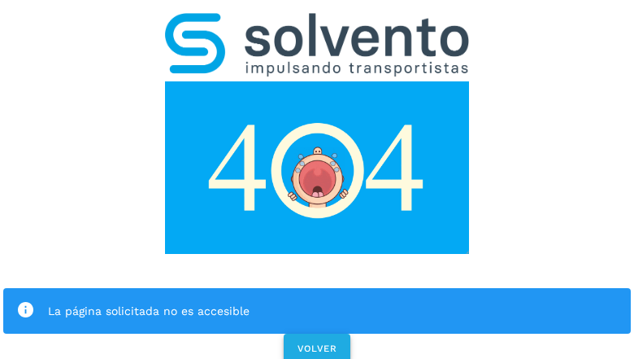
click at [316, 342] on span "VOLVER" at bounding box center [317, 347] width 41 height 11
click at [317, 179] on div "La página solicitada no es accesible VOLVER" at bounding box center [317, 183] width 634 height 366
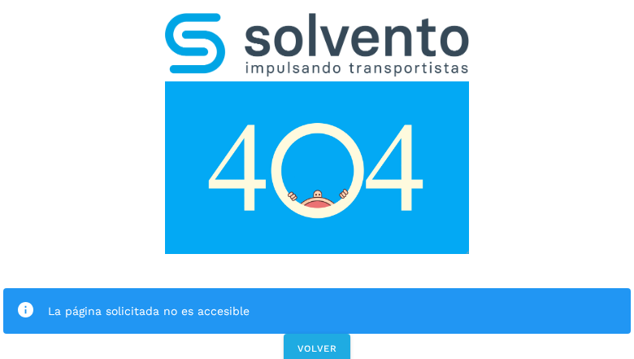
click at [317, 179] on div "La página solicitada no es accesible VOLVER" at bounding box center [317, 183] width 634 height 366
click at [317, 288] on div "La página solicitada no es accesible" at bounding box center [317, 311] width 628 height 46
click at [317, 81] on img at bounding box center [317, 167] width 304 height 172
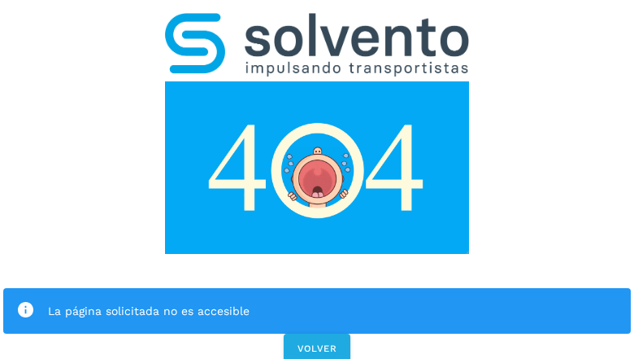
click at [317, 81] on img at bounding box center [317, 167] width 304 height 172
click at [317, 21] on img at bounding box center [317, 44] width 304 height 63
click at [317, 81] on img at bounding box center [317, 167] width 304 height 172
click at [317, 301] on div "La página solicitada no es accesible" at bounding box center [333, 311] width 570 height 20
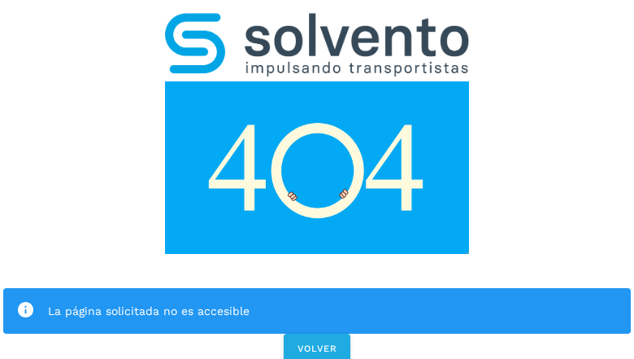
click at [317, 301] on div "La página solicitada no es accesible" at bounding box center [333, 311] width 570 height 20
click at [25, 301] on icon at bounding box center [25, 310] width 19 height 19
click at [333, 301] on div "La página solicitada no es accesible" at bounding box center [333, 311] width 570 height 20
click at [317, 342] on span "VOLVER" at bounding box center [317, 347] width 41 height 11
click at [316, 342] on span "VOLVER" at bounding box center [317, 347] width 41 height 11
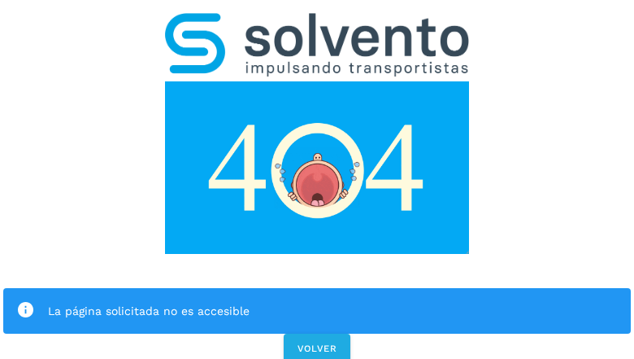
click at [317, 179] on div "La página solicitada no es accesible VOLVER" at bounding box center [317, 183] width 634 height 366
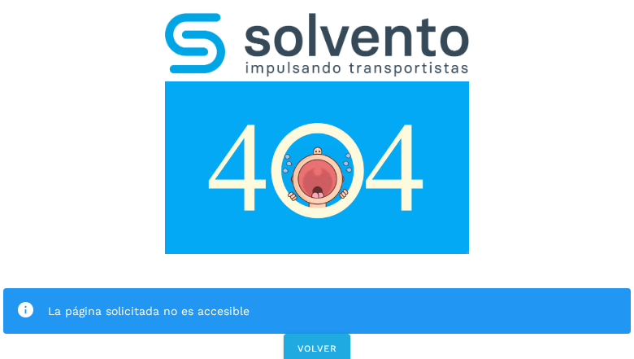
click at [317, 179] on div "La página solicitada no es accesible VOLVER" at bounding box center [317, 183] width 634 height 366
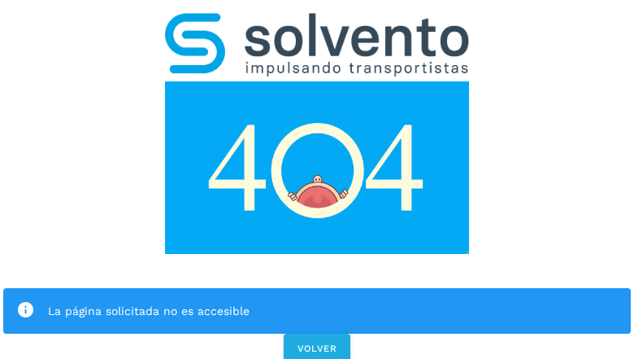
click at [317, 288] on div "La página solicitada no es accesible" at bounding box center [317, 311] width 628 height 46
click at [317, 81] on img at bounding box center [317, 167] width 304 height 172
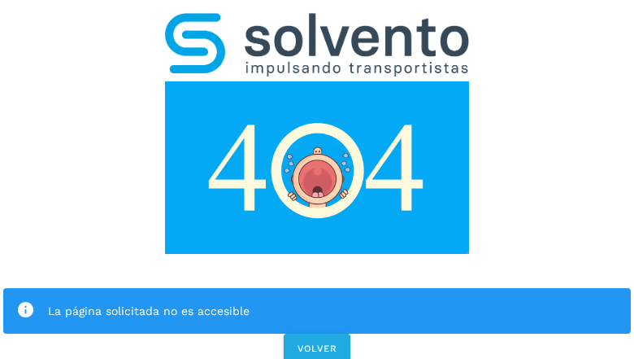
click at [317, 81] on img at bounding box center [317, 167] width 304 height 172
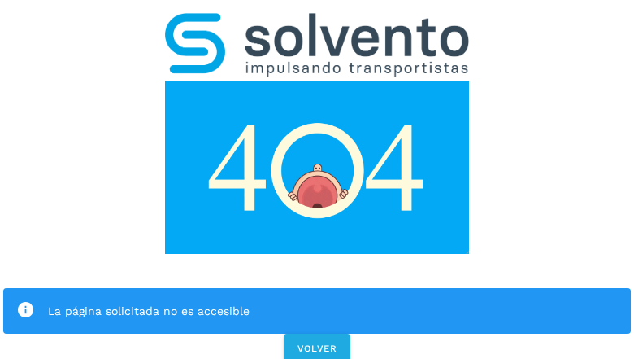
click at [317, 21] on img at bounding box center [317, 44] width 304 height 63
click at [317, 81] on img at bounding box center [317, 167] width 304 height 172
click at [317, 301] on div "La página solicitada no es accesible" at bounding box center [333, 311] width 570 height 20
click at [25, 301] on icon at bounding box center [25, 310] width 19 height 19
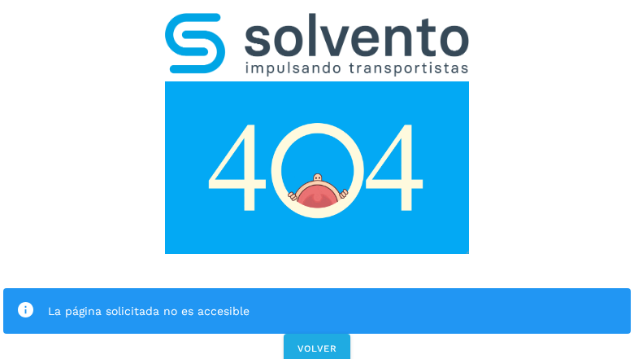
click at [333, 301] on div "La página solicitada no es accesible" at bounding box center [333, 311] width 570 height 20
click at [317, 342] on span "VOLVER" at bounding box center [317, 347] width 41 height 11
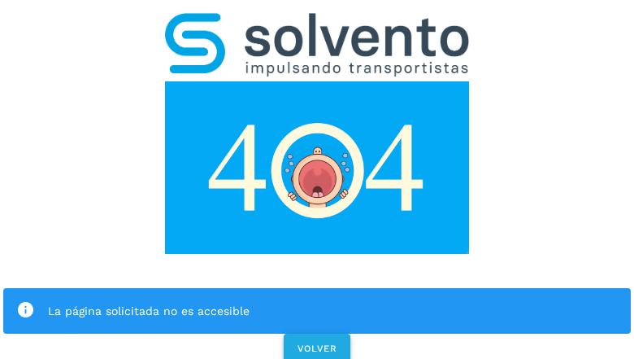
click at [316, 342] on span "VOLVER" at bounding box center [317, 347] width 41 height 11
click at [317, 179] on div "La página solicitada no es accesible VOLVER" at bounding box center [317, 183] width 634 height 366
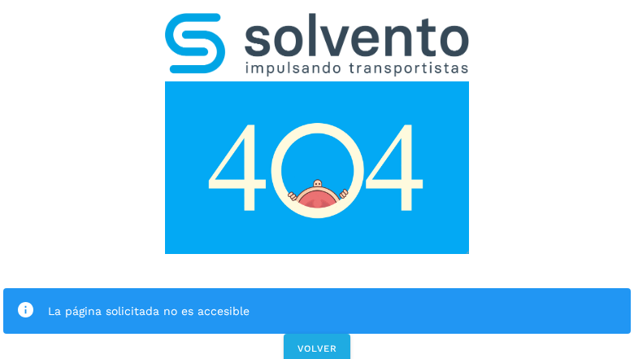
click at [317, 179] on div "La página solicitada no es accesible VOLVER" at bounding box center [317, 183] width 634 height 366
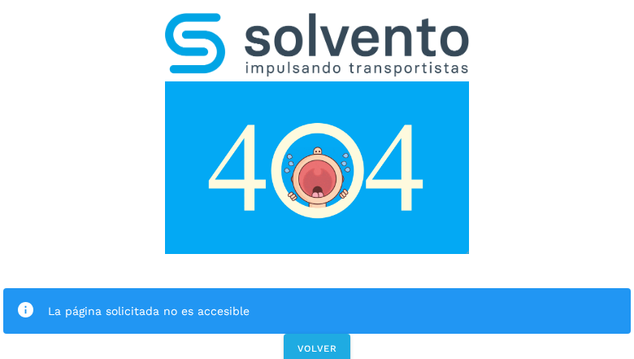
click at [317, 179] on div "La página solicitada no es accesible VOLVER" at bounding box center [317, 183] width 634 height 366
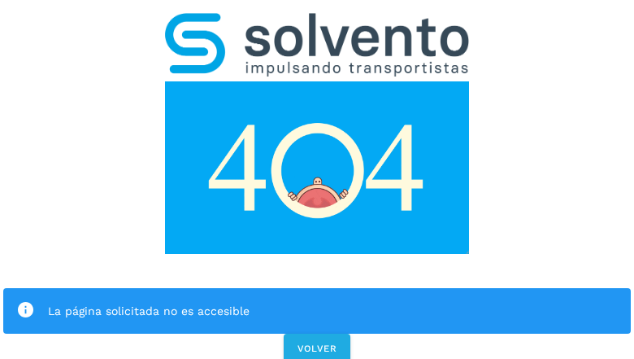
click at [317, 179] on div "La página solicitada no es accesible VOLVER" at bounding box center [317, 183] width 634 height 366
click at [317, 288] on div "La página solicitada no es accesible" at bounding box center [317, 311] width 628 height 46
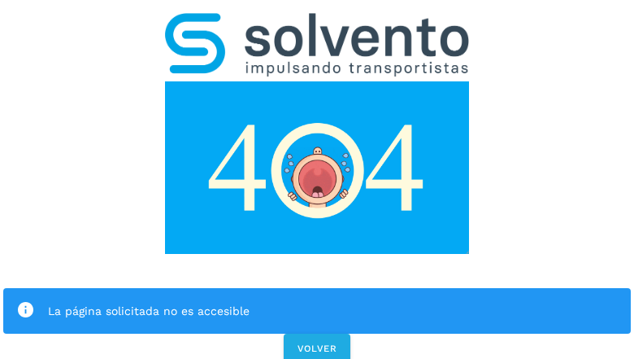
click at [317, 81] on img at bounding box center [317, 167] width 304 height 172
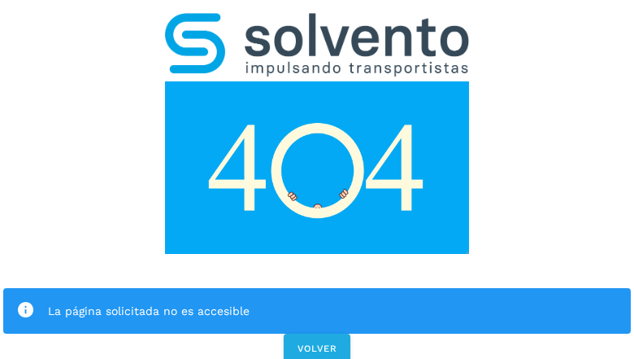
click at [317, 81] on img at bounding box center [317, 167] width 304 height 172
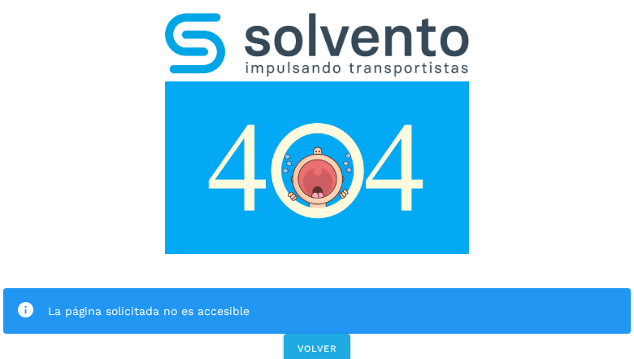
click at [317, 21] on img at bounding box center [317, 44] width 304 height 63
click at [317, 81] on img at bounding box center [317, 167] width 304 height 172
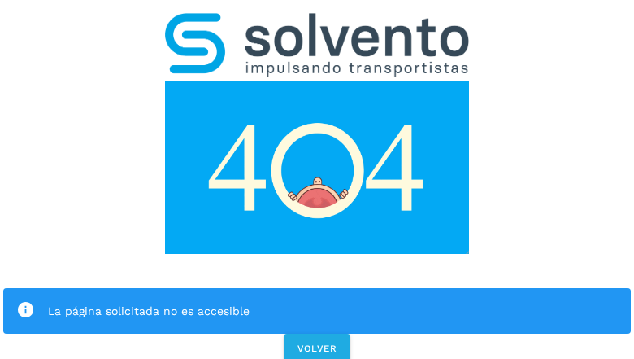
click at [317, 301] on div "La página solicitada no es accesible" at bounding box center [333, 311] width 570 height 20
click at [25, 301] on icon at bounding box center [25, 310] width 19 height 19
click at [333, 301] on div "La página solicitada no es accesible" at bounding box center [333, 311] width 570 height 20
click at [317, 342] on span "VOLVER" at bounding box center [317, 347] width 41 height 11
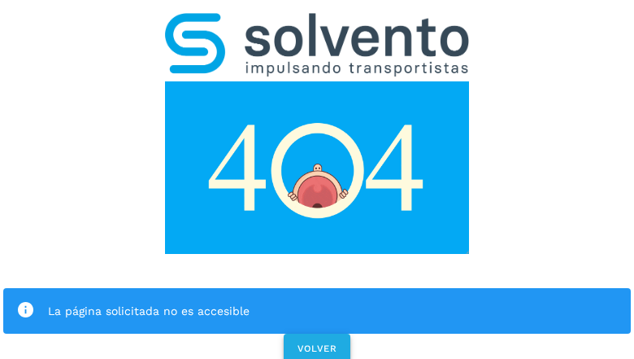
click at [316, 342] on span "VOLVER" at bounding box center [317, 347] width 41 height 11
click at [317, 179] on div "La página solicitada no es accesible VOLVER" at bounding box center [317, 183] width 634 height 366
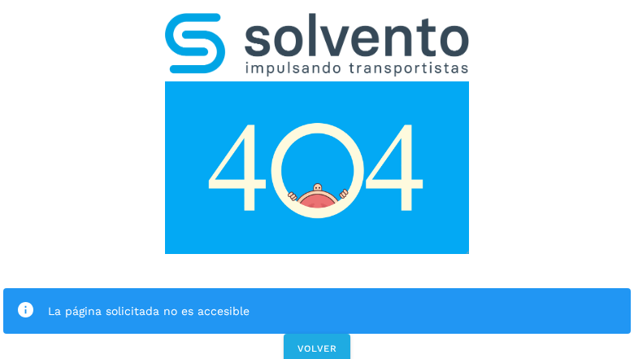
click at [317, 179] on div "La página solicitada no es accesible VOLVER" at bounding box center [317, 183] width 634 height 366
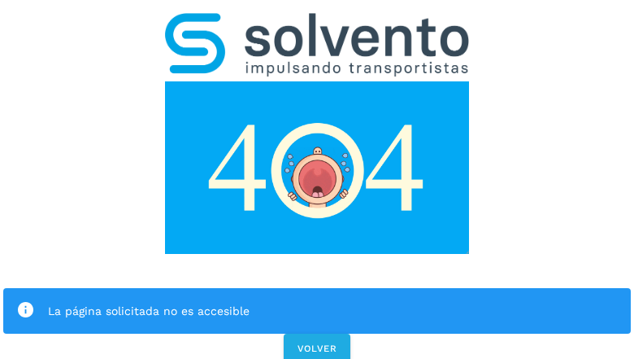
click at [317, 288] on div "La página solicitada no es accesible" at bounding box center [317, 311] width 628 height 46
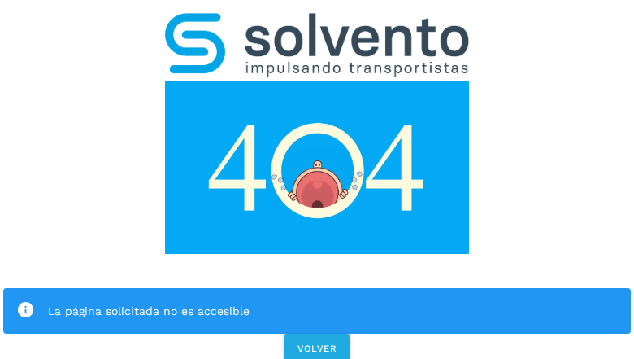
click at [317, 81] on img at bounding box center [317, 167] width 304 height 172
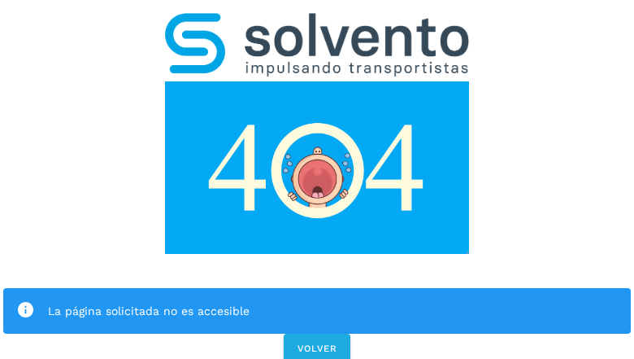
click at [317, 21] on img at bounding box center [317, 44] width 304 height 63
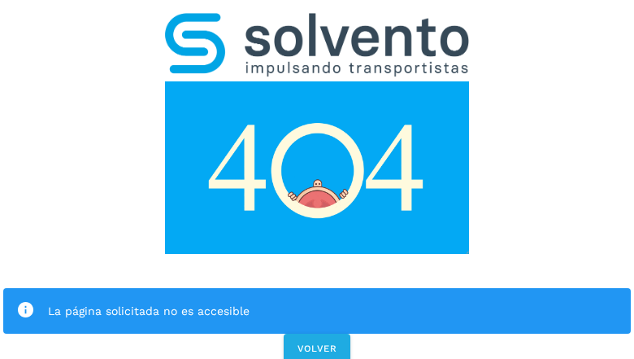
click at [317, 81] on img at bounding box center [317, 167] width 304 height 172
click at [317, 301] on div "La página solicitada no es accesible" at bounding box center [333, 311] width 570 height 20
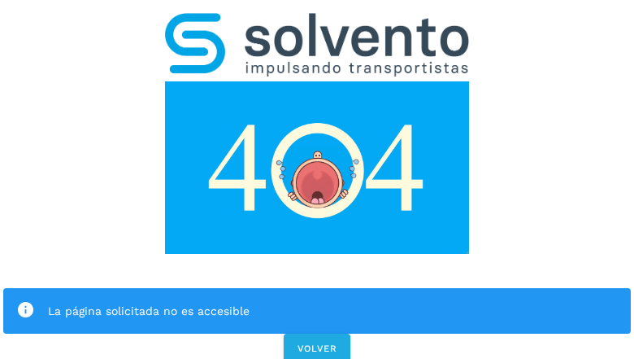
click at [25, 301] on icon at bounding box center [25, 310] width 19 height 19
click at [333, 301] on div "La página solicitada no es accesible" at bounding box center [333, 311] width 570 height 20
click at [317, 342] on span "VOLVER" at bounding box center [317, 347] width 41 height 11
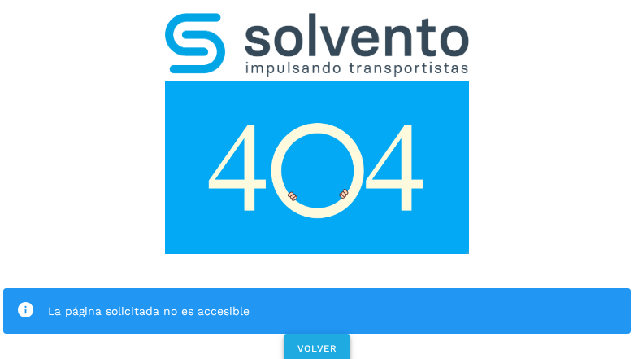
click at [316, 342] on span "VOLVER" at bounding box center [317, 347] width 41 height 11
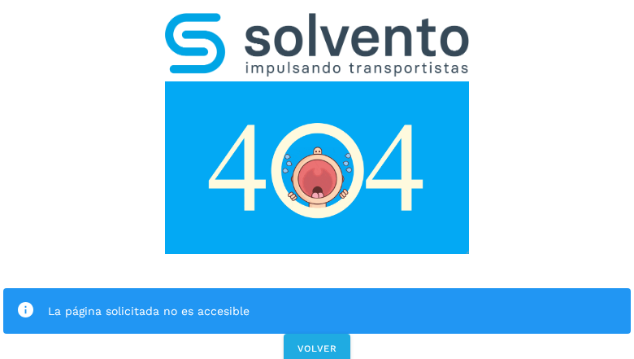
click at [317, 179] on div "La página solicitada no es accesible VOLVER" at bounding box center [317, 183] width 634 height 366
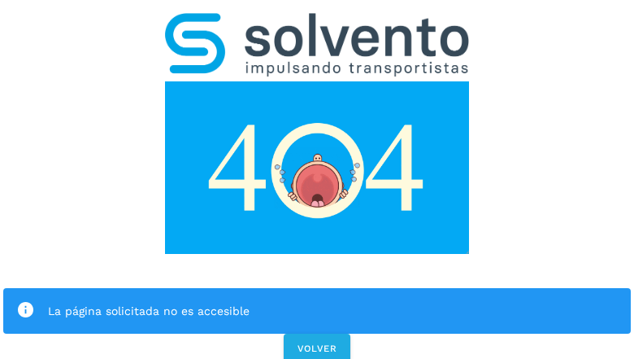
click at [317, 179] on div "La página solicitada no es accesible VOLVER" at bounding box center [317, 183] width 634 height 366
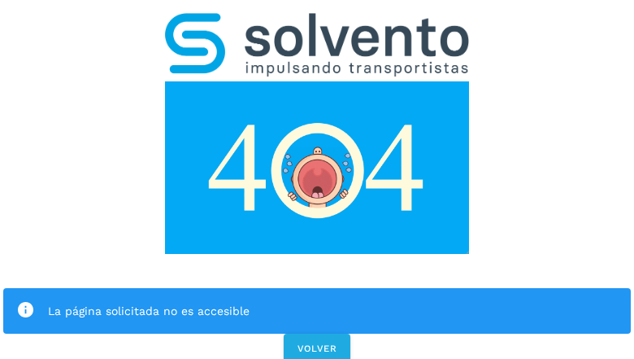
click at [317, 179] on div "La página solicitada no es accesible VOLVER" at bounding box center [317, 183] width 634 height 366
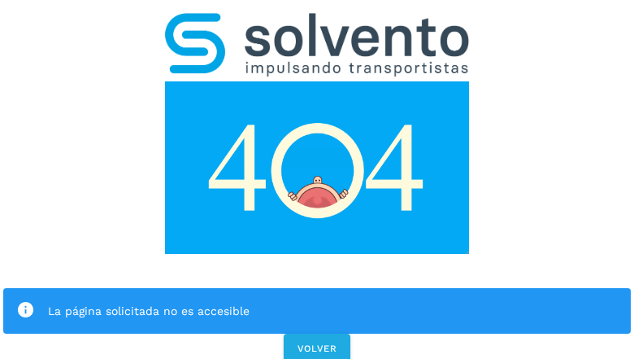
click at [317, 179] on div "La página solicitada no es accesible VOLVER" at bounding box center [317, 183] width 634 height 366
click at [317, 288] on div "La página solicitada no es accesible" at bounding box center [317, 311] width 628 height 46
click at [317, 81] on img at bounding box center [317, 167] width 304 height 172
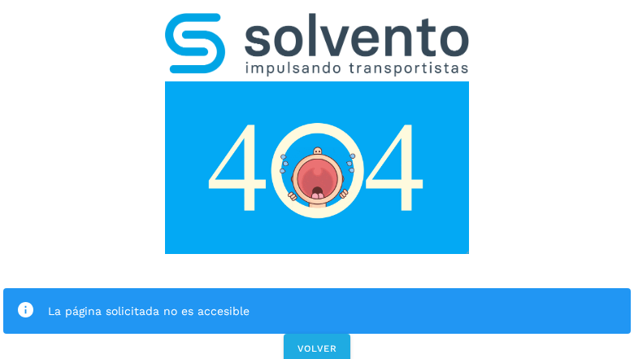
click at [317, 21] on img at bounding box center [317, 44] width 304 height 63
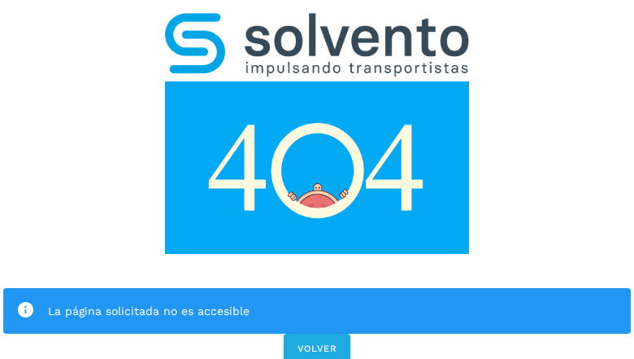
click at [317, 81] on img at bounding box center [317, 167] width 304 height 172
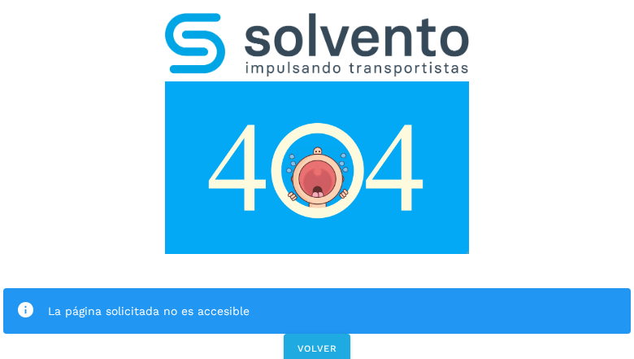
click at [317, 301] on div "La página solicitada no es accesible" at bounding box center [333, 311] width 570 height 20
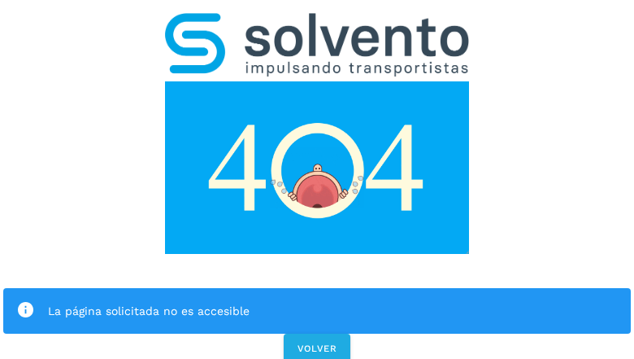
click at [317, 301] on div "La página solicitada no es accesible" at bounding box center [333, 311] width 570 height 20
click at [25, 301] on icon at bounding box center [25, 310] width 19 height 19
click at [333, 301] on div "La página solicitada no es accesible" at bounding box center [333, 311] width 570 height 20
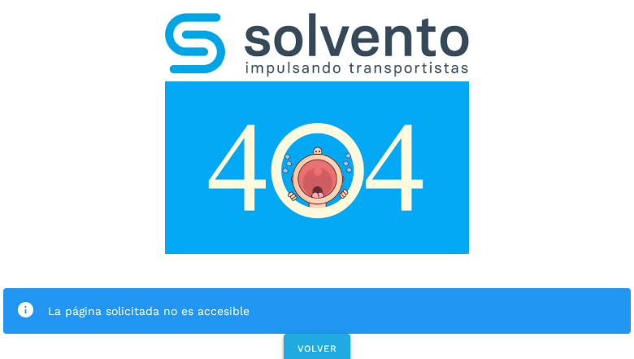
click at [317, 342] on span "VOLVER" at bounding box center [317, 347] width 41 height 11
